Goal: Transaction & Acquisition: Purchase product/service

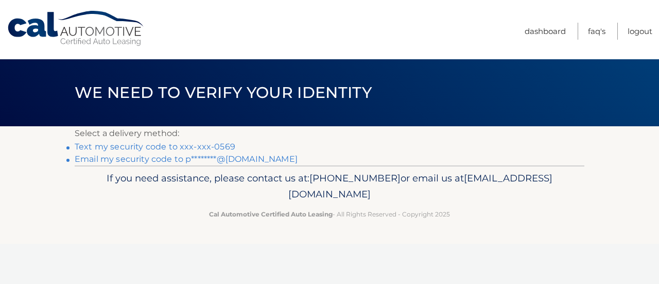
click at [208, 147] on link "Text my security code to xxx-xxx-0569" at bounding box center [155, 147] width 161 height 10
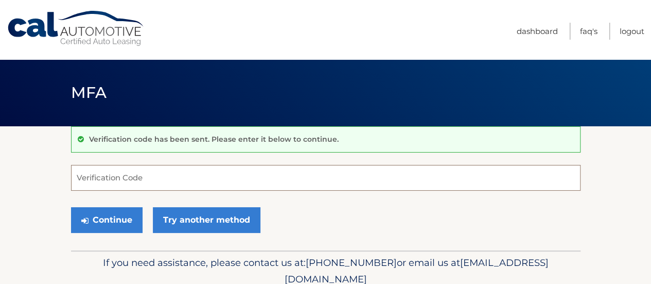
click at [152, 178] on input "Verification Code" at bounding box center [325, 178] width 509 height 26
type input "698316"
click at [71, 207] on button "Continue" at bounding box center [107, 220] width 72 height 26
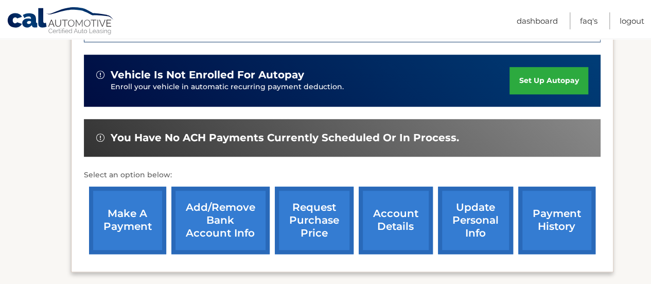
scroll to position [322, 0]
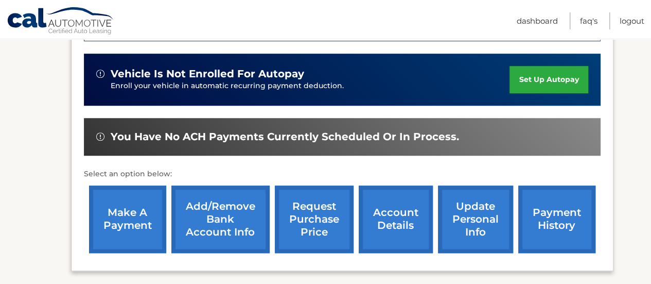
click at [122, 214] on link "make a payment" at bounding box center [127, 218] width 77 height 67
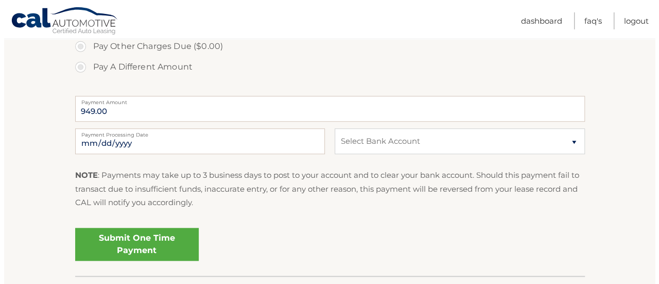
scroll to position [382, 0]
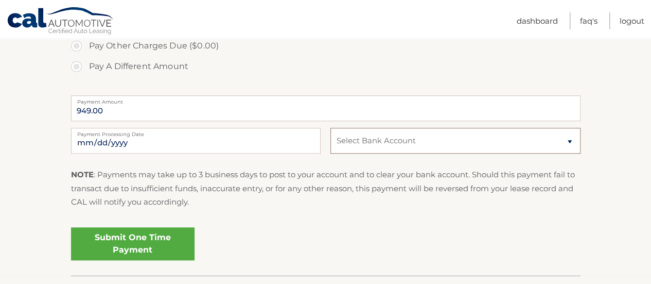
click at [390, 139] on select "Select Bank Account Checking WELLS FARGO BANK *****5911 Checking NORTH JERSEY F…" at bounding box center [455, 141] width 250 height 26
select select "ODQ3ZDQ3ZjktNGNiYS00YjE5LWI2YTgtYzA3OGM4MTE0YzU4"
click at [330, 128] on select "Select Bank Account Checking WELLS FARGO BANK *****5911 Checking NORTH JERSEY F…" at bounding box center [455, 141] width 250 height 26
click at [98, 240] on link "Submit One Time Payment" at bounding box center [133, 243] width 124 height 33
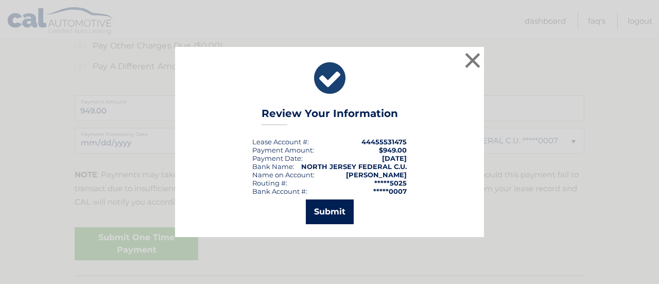
click at [333, 205] on button "Submit" at bounding box center [330, 211] width 48 height 25
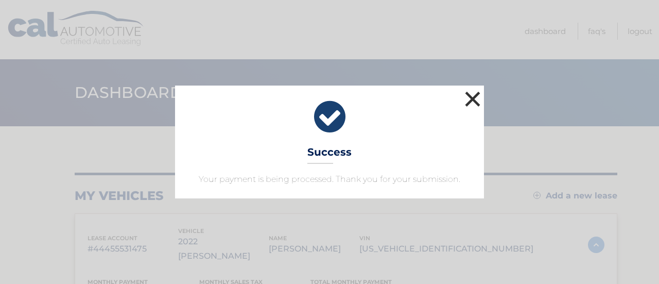
click at [477, 98] on button "×" at bounding box center [472, 99] width 21 height 21
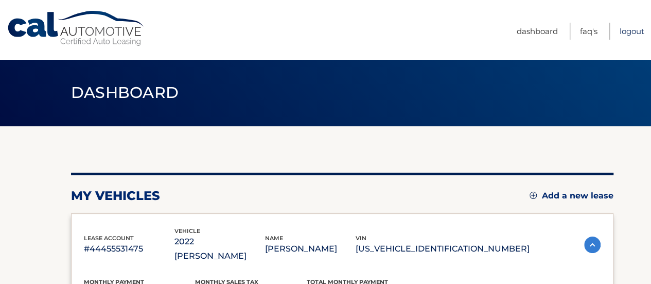
click at [626, 29] on link "Logout" at bounding box center [632, 31] width 25 height 17
